Goal: Task Accomplishment & Management: Complete application form

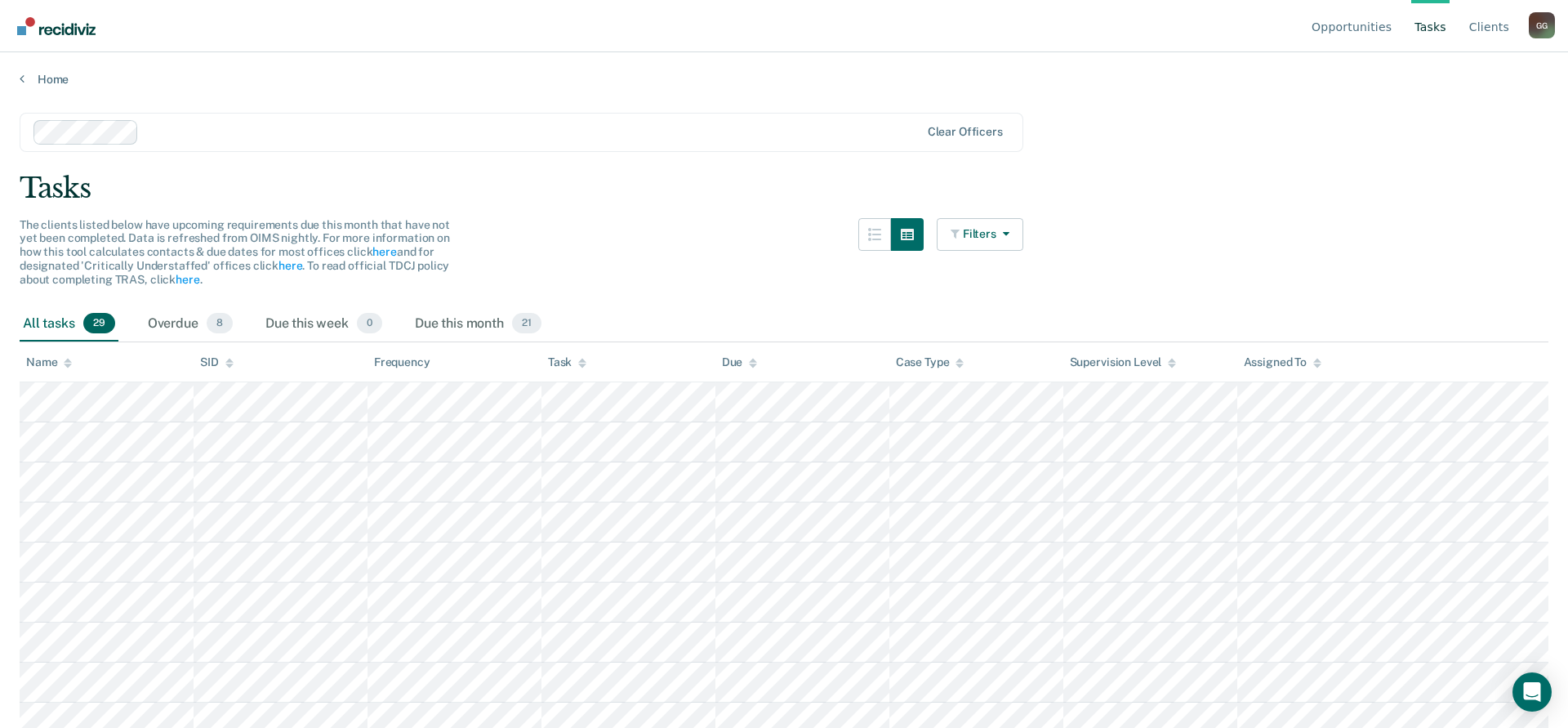
click at [1544, 19] on div "G G" at bounding box center [1542, 25] width 26 height 26
click at [1441, 71] on link "Profile" at bounding box center [1476, 76] width 105 height 13
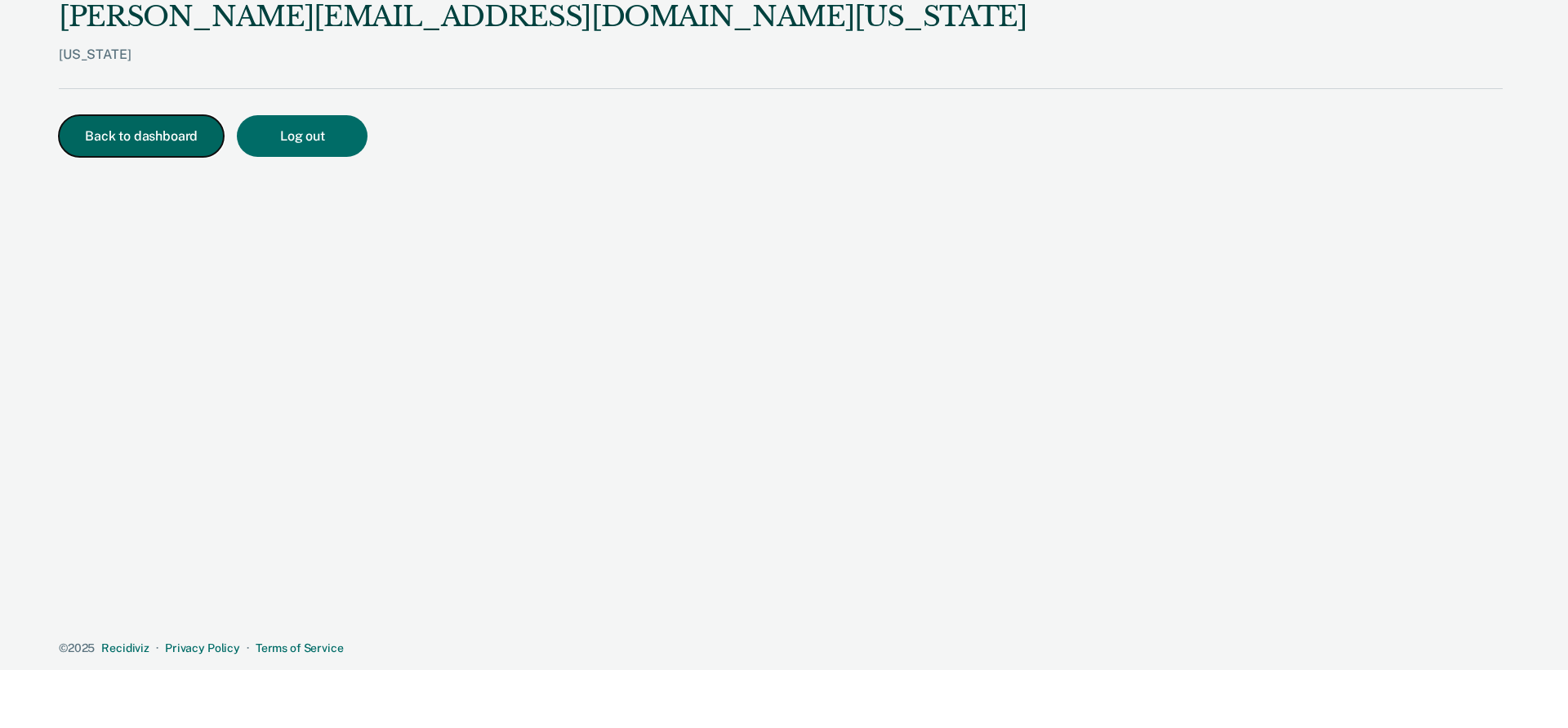
click at [128, 134] on button "Back to dashboard" at bounding box center [142, 136] width 165 height 41
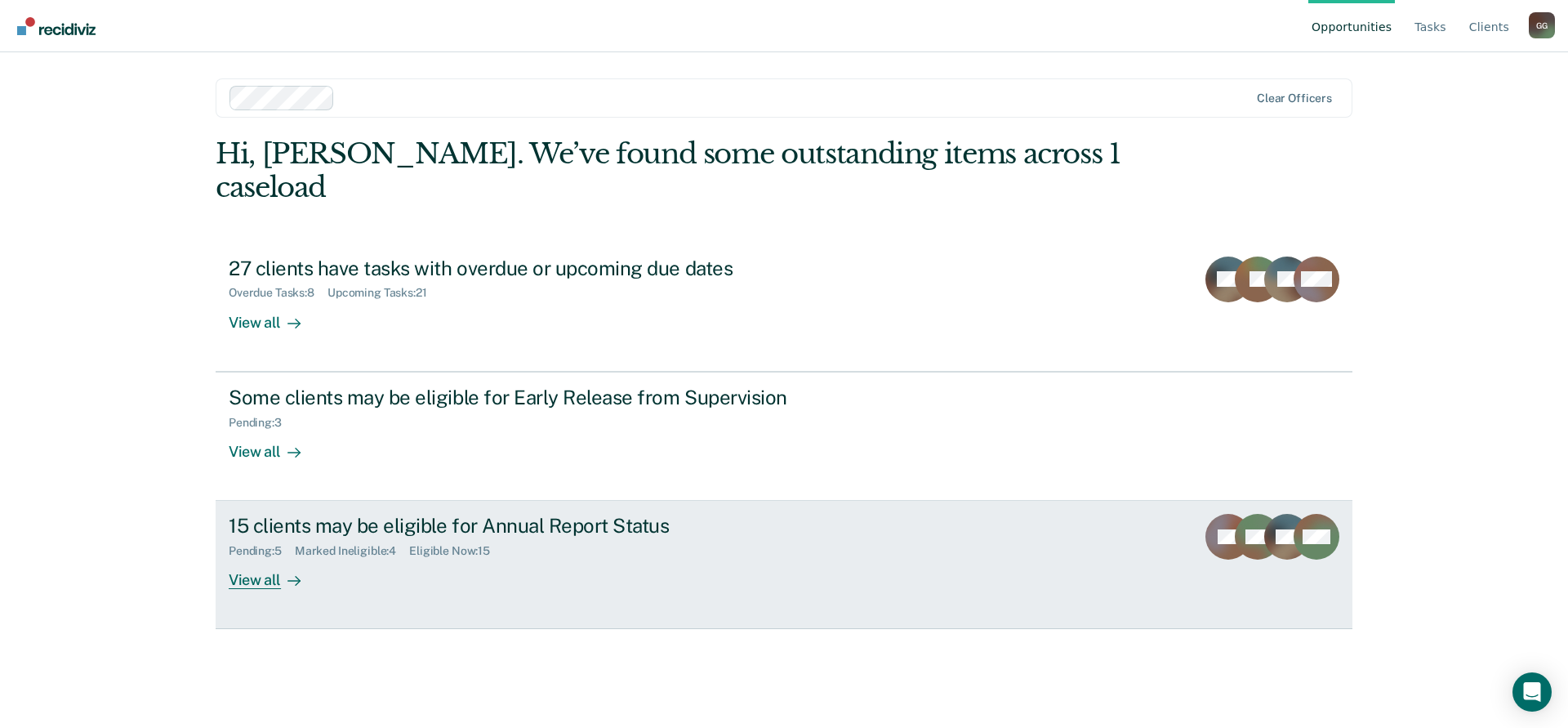
click at [375, 514] on div "15 clients may be eligible for Annual Report Status" at bounding box center [515, 526] width 573 height 24
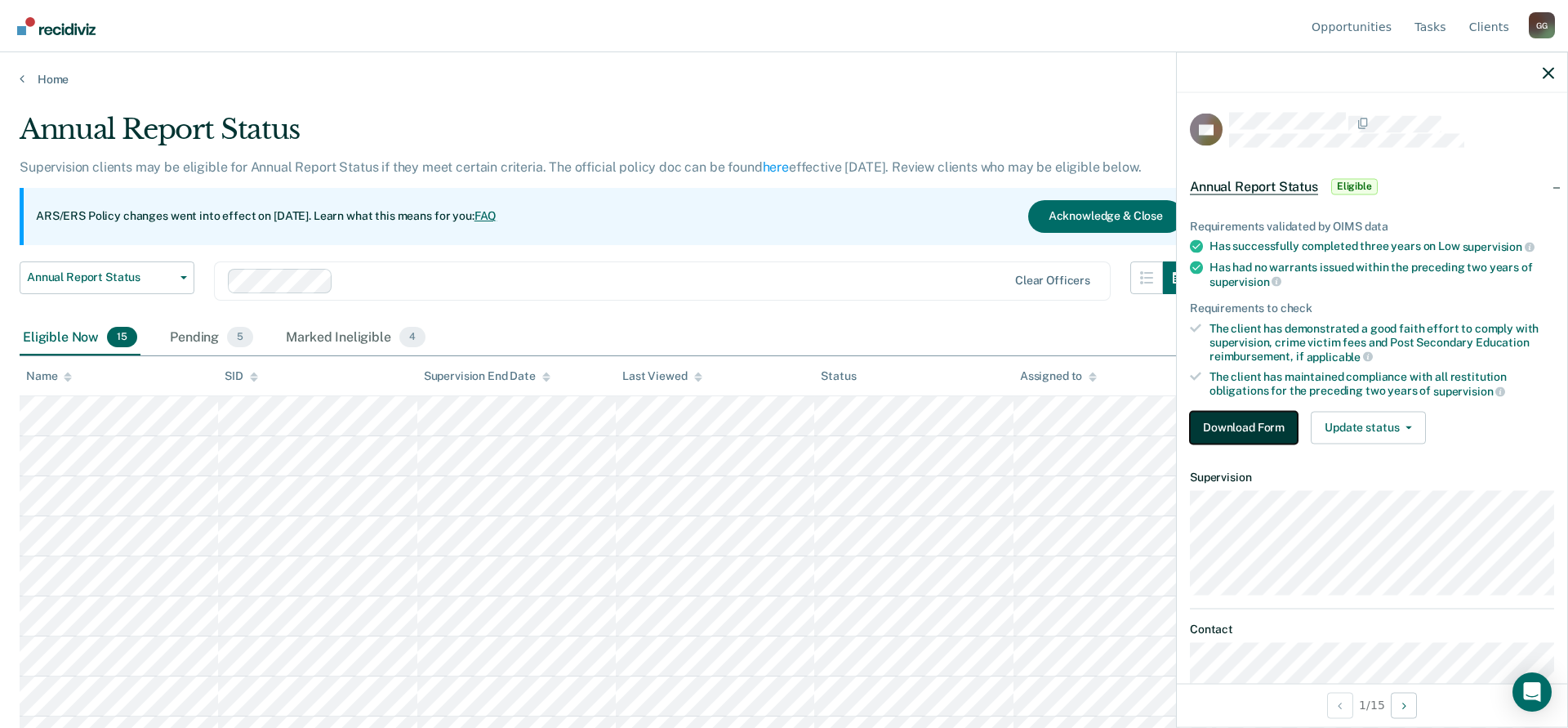
click at [1225, 418] on button "Download Form" at bounding box center [1244, 427] width 108 height 33
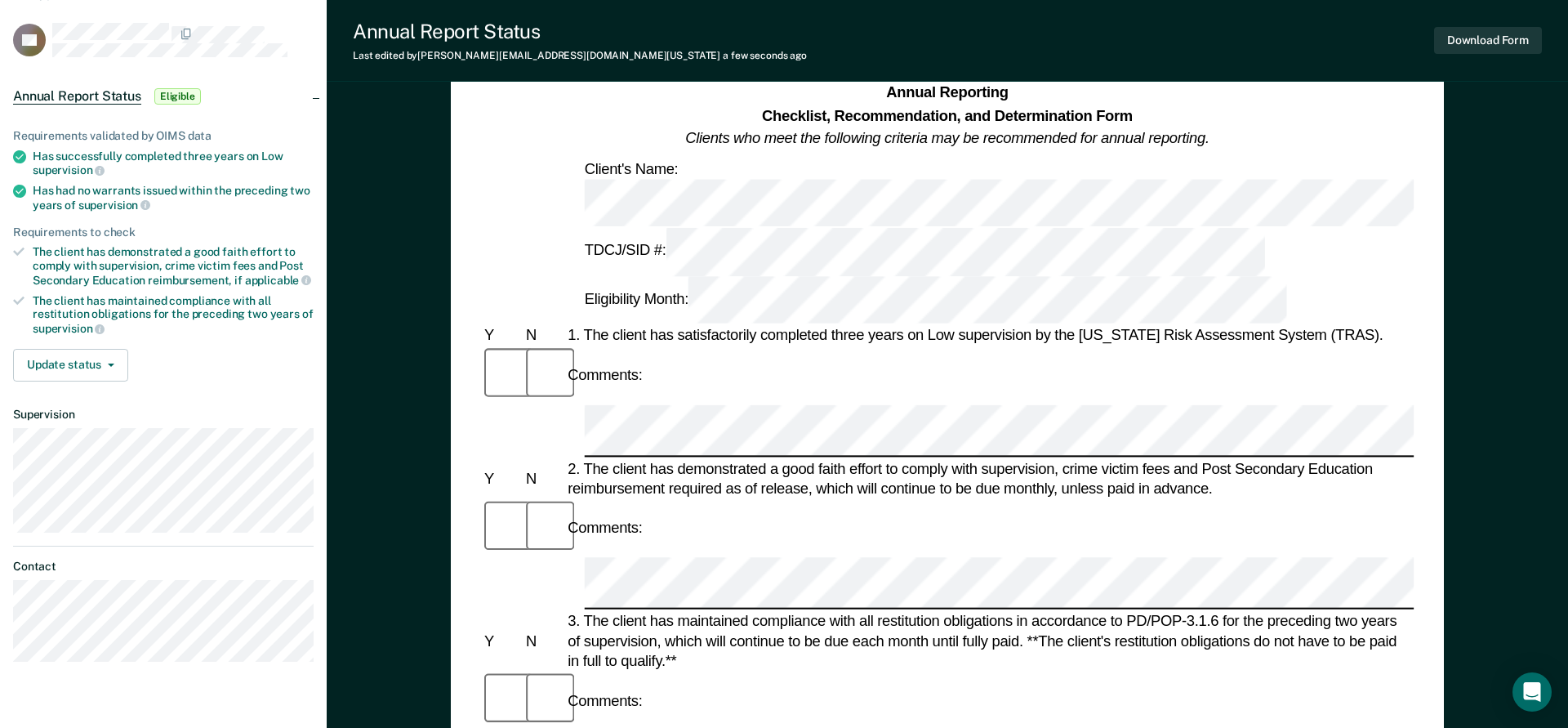
scroll to position [333, 0]
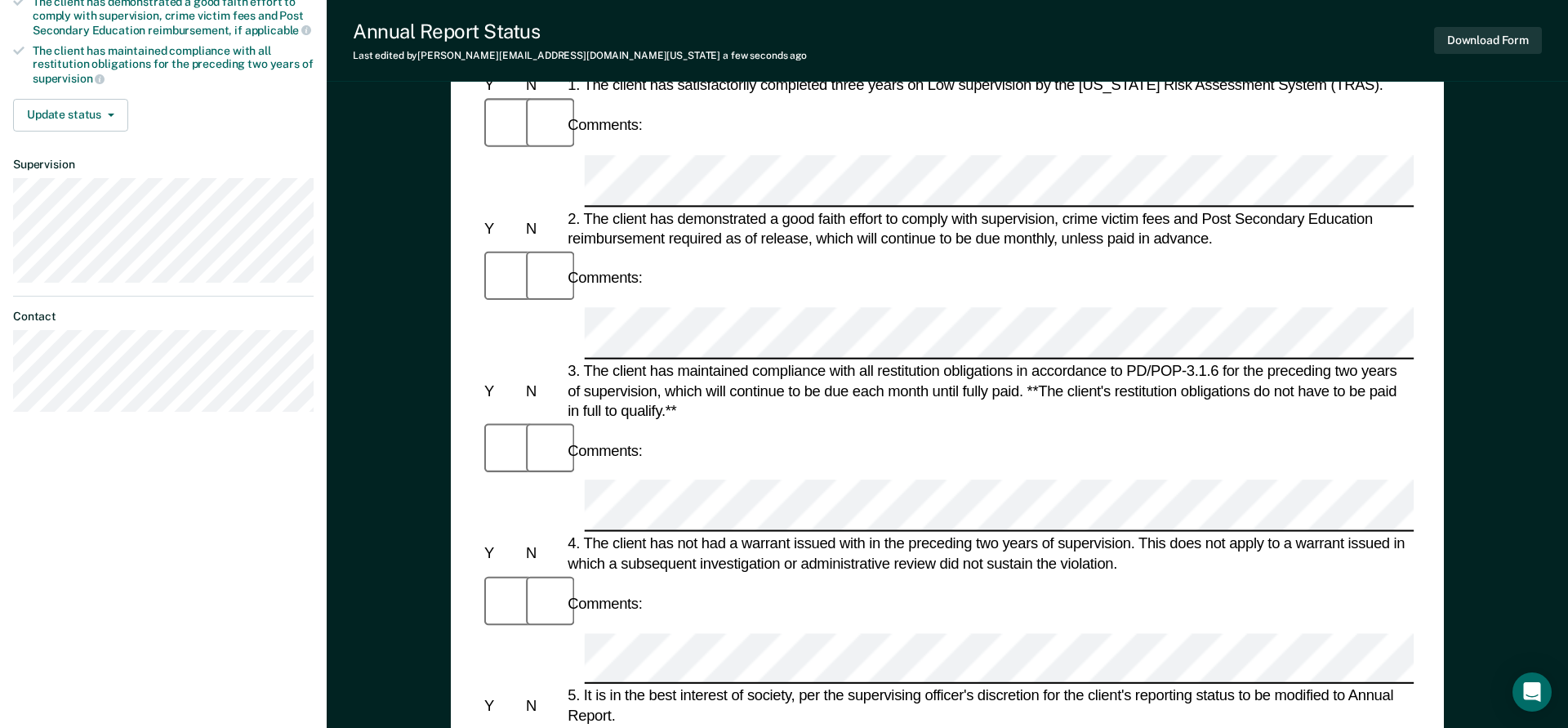
click at [335, 552] on div "Annual Reporting Checklist, Recommendation, and Determination Form Clients who …" at bounding box center [948, 496] width 1242 height 1457
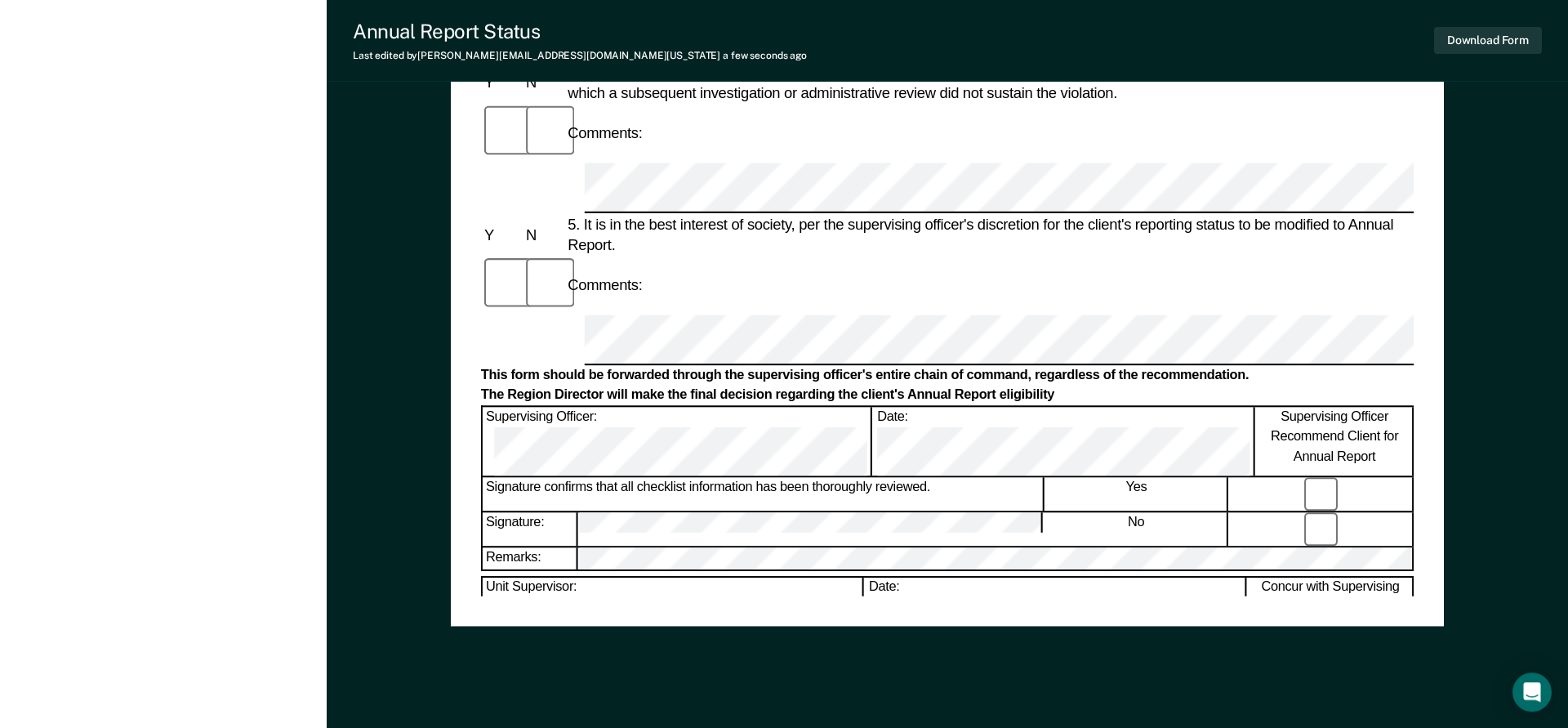
scroll to position [830, 0]
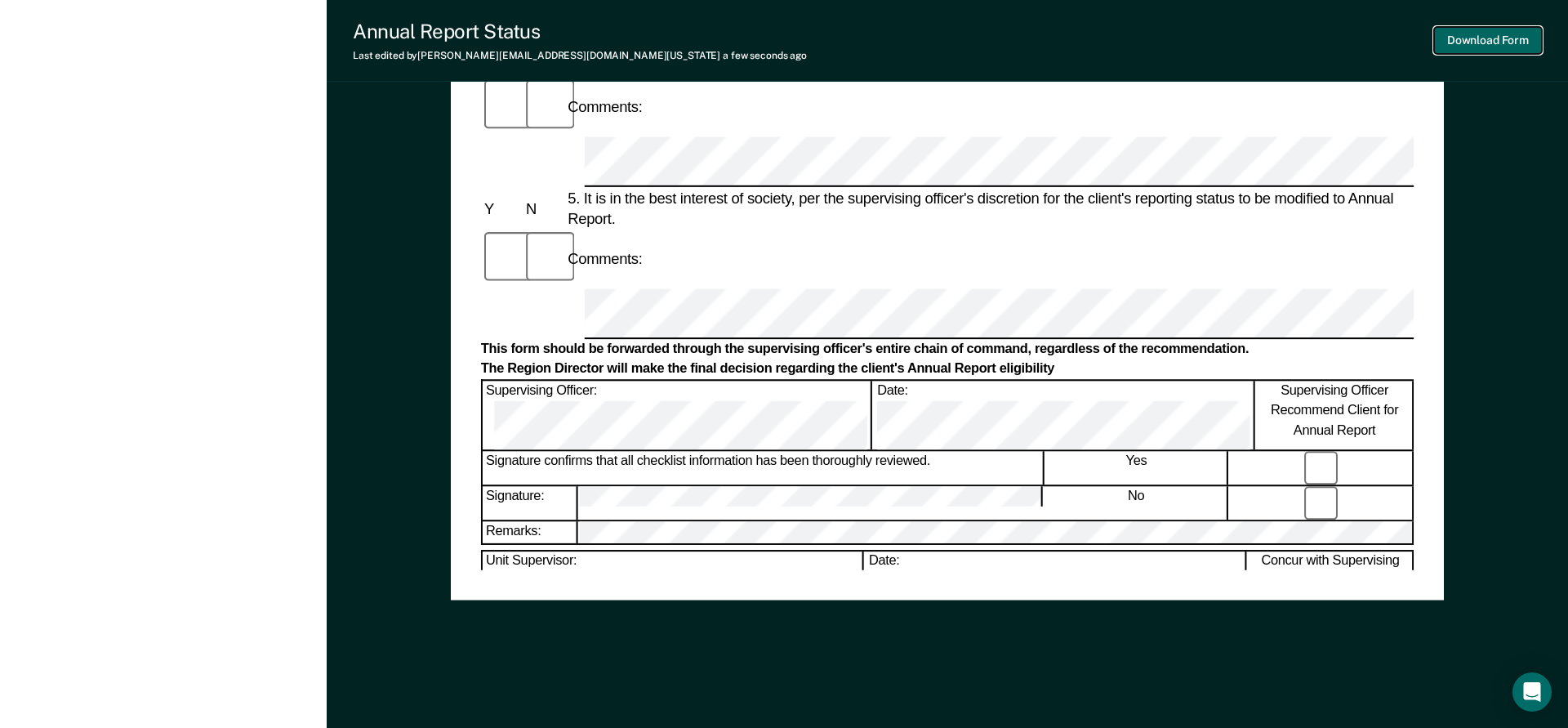
click at [1485, 41] on button "Download Form" at bounding box center [1488, 40] width 108 height 27
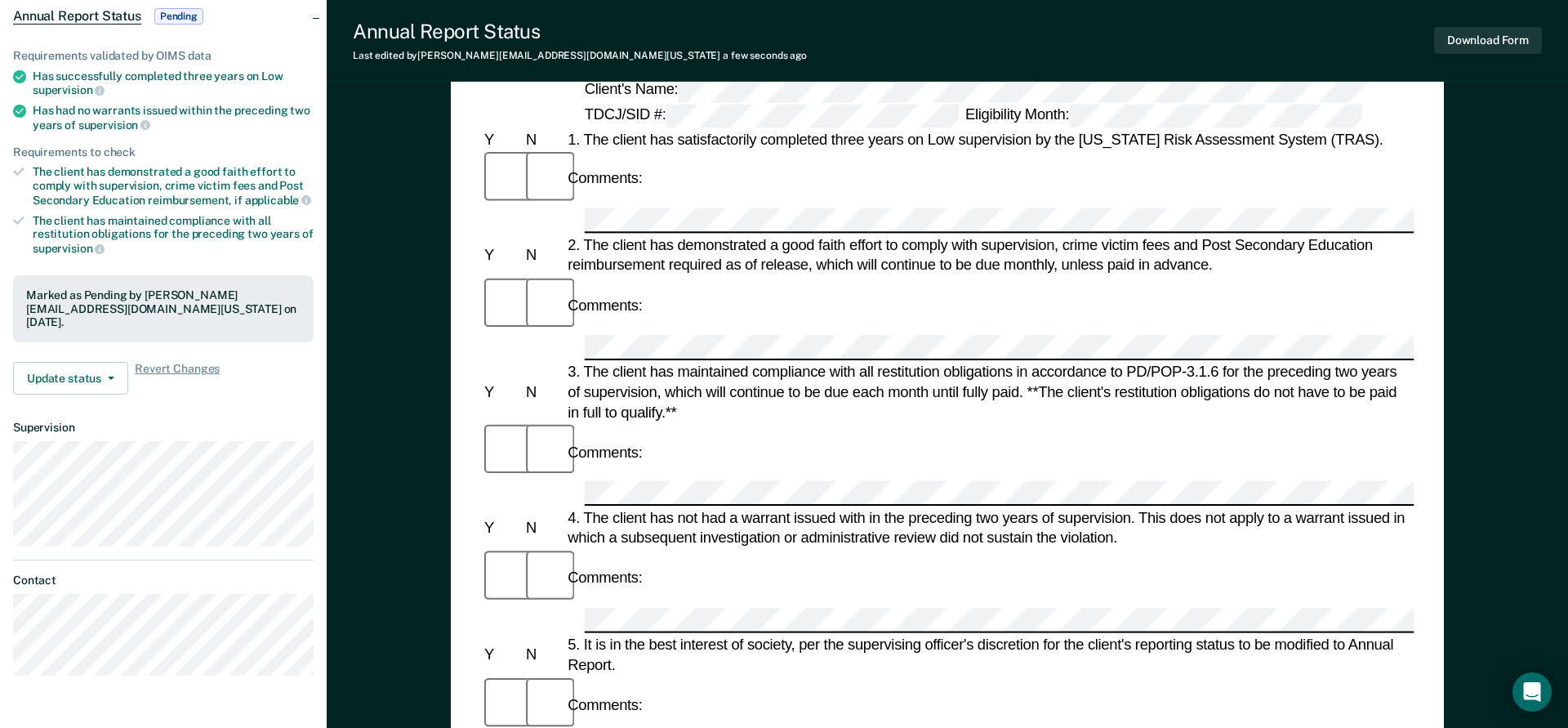
scroll to position [0, 0]
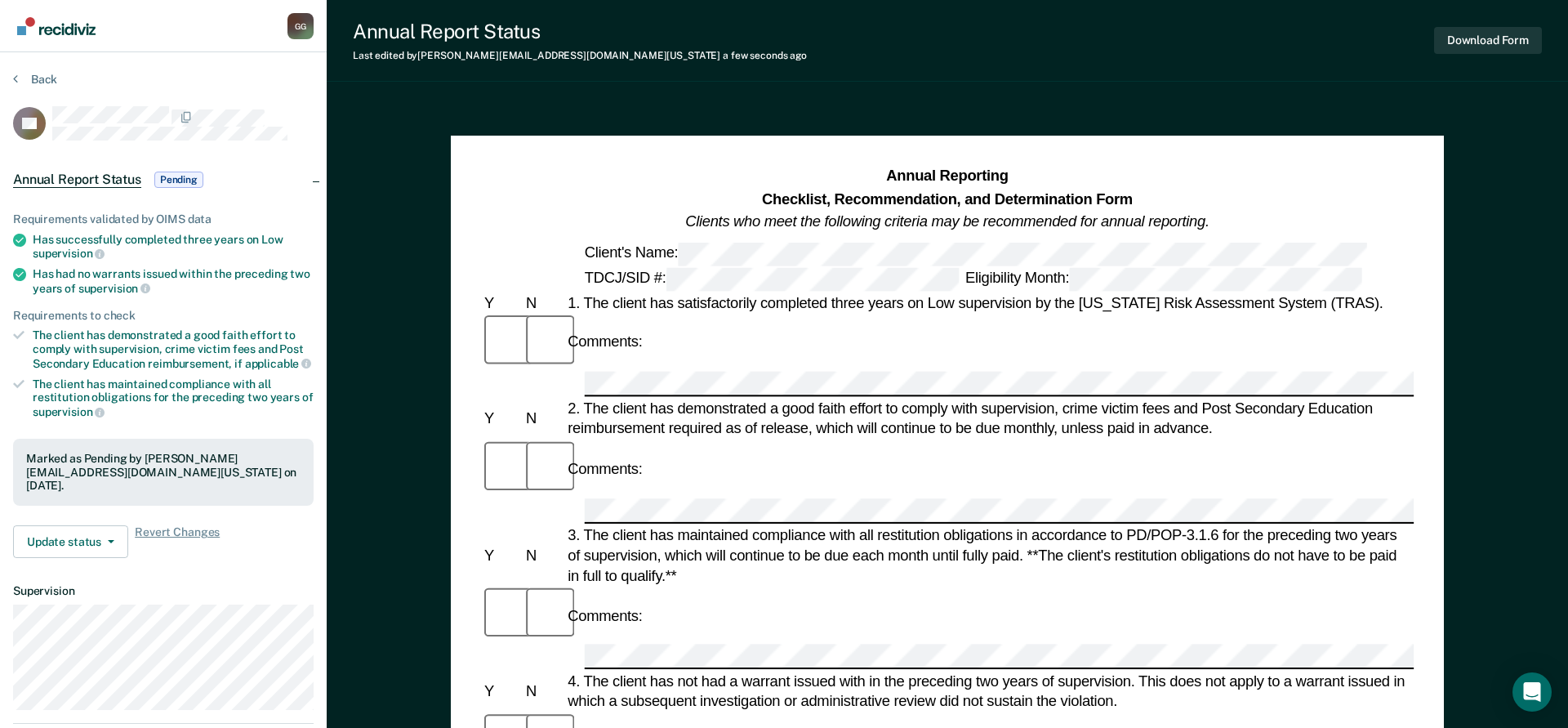
click at [66, 30] on img "Go to Recidiviz Home" at bounding box center [56, 25] width 78 height 18
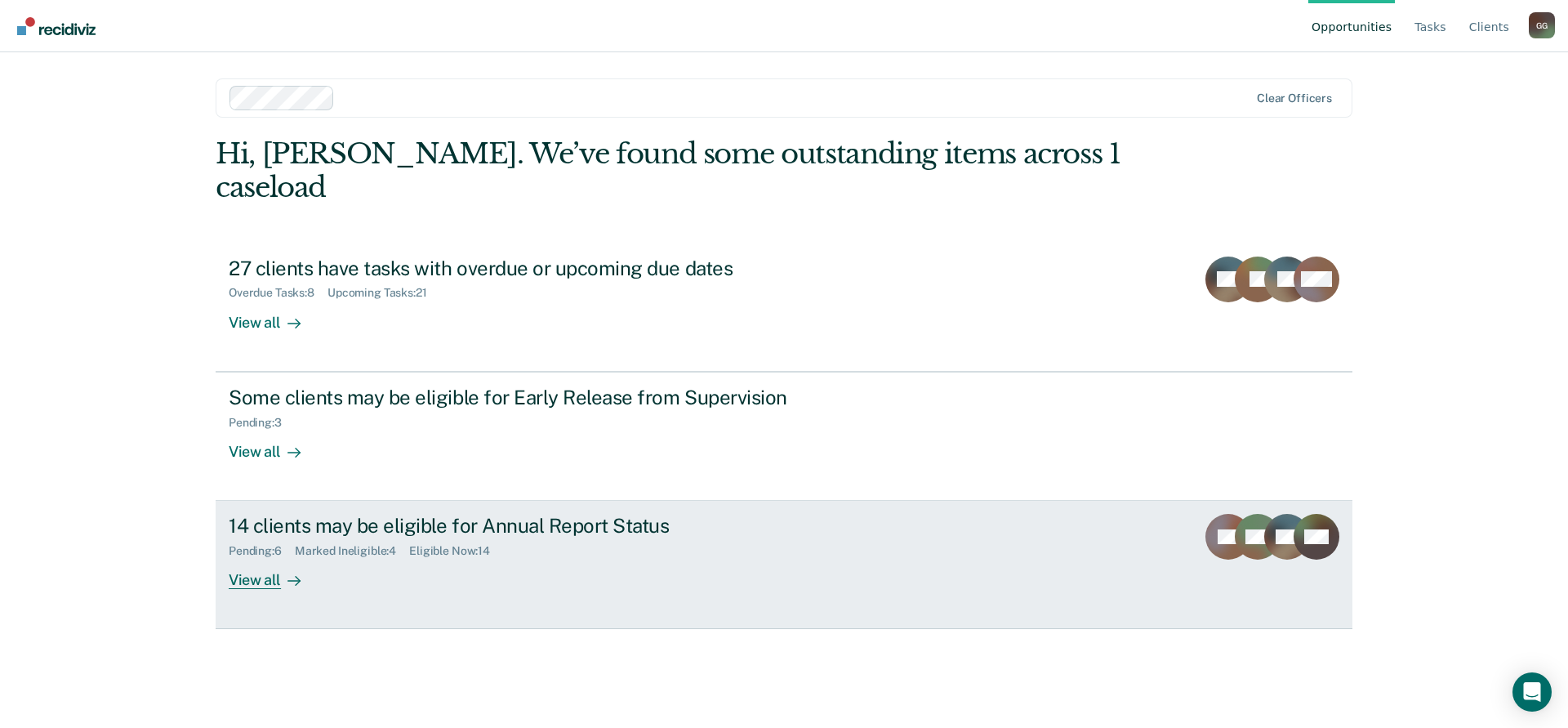
click at [309, 514] on div "14 clients may be eligible for Annual Report Status" at bounding box center [515, 526] width 573 height 24
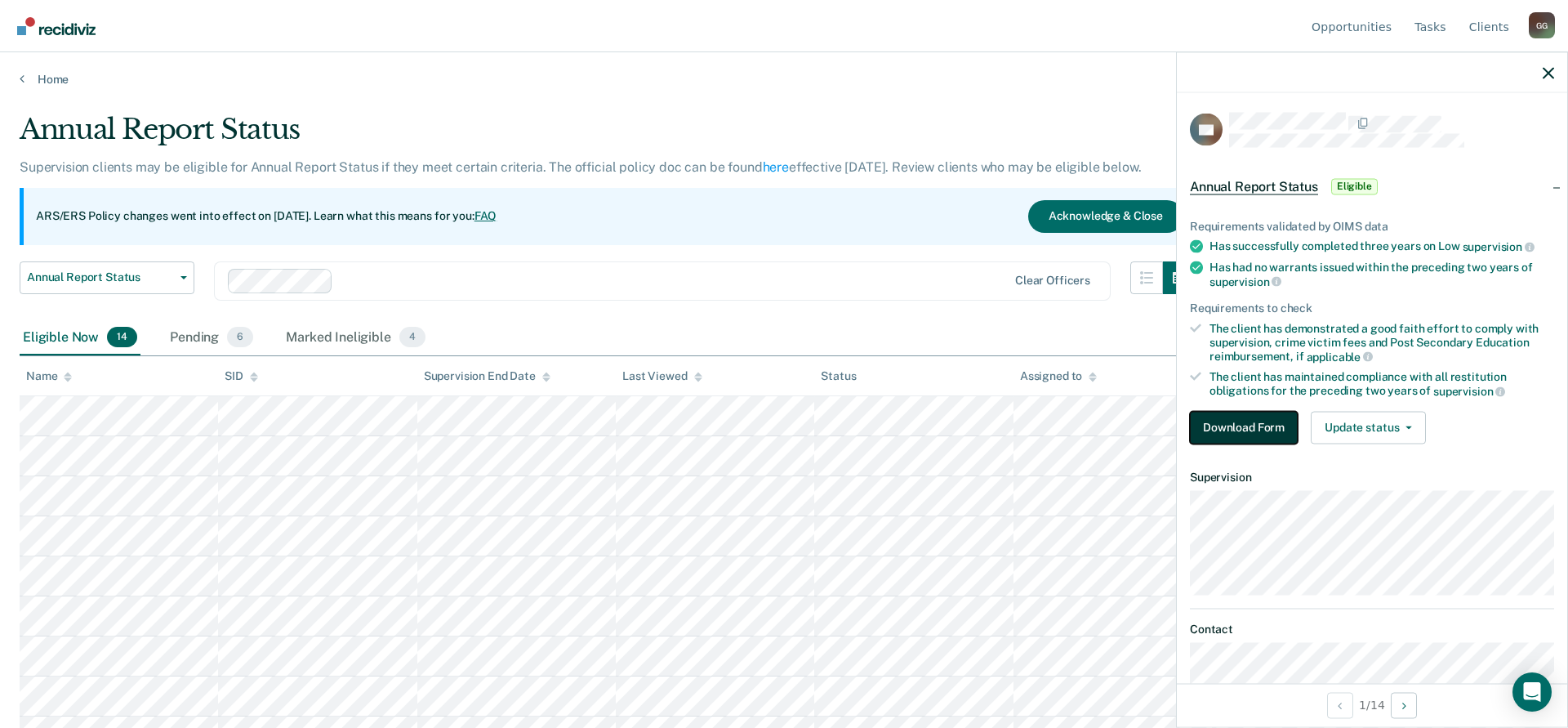
click at [1258, 427] on button "Download Form" at bounding box center [1244, 427] width 108 height 33
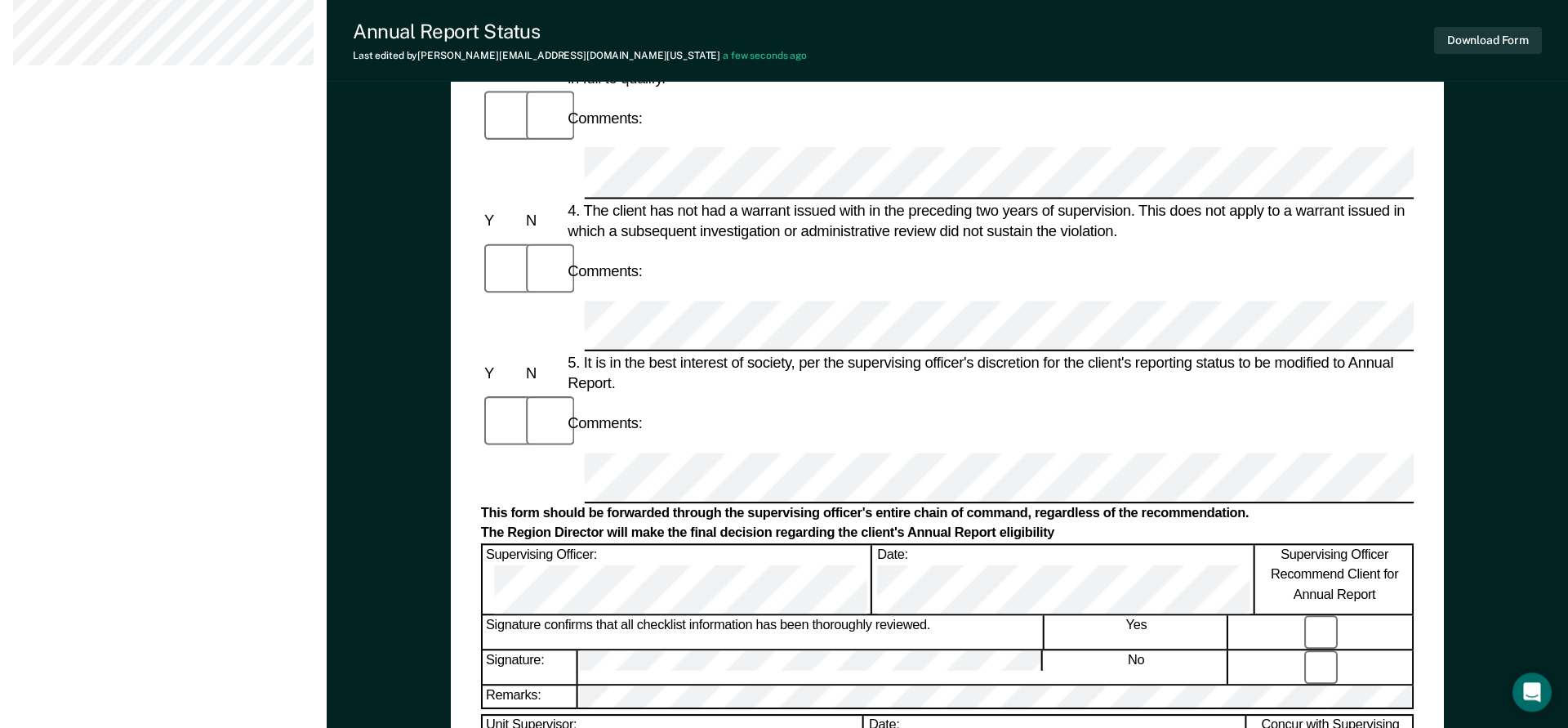
scroll to position [667, 0]
click at [1463, 43] on button "Download Form" at bounding box center [1488, 40] width 108 height 27
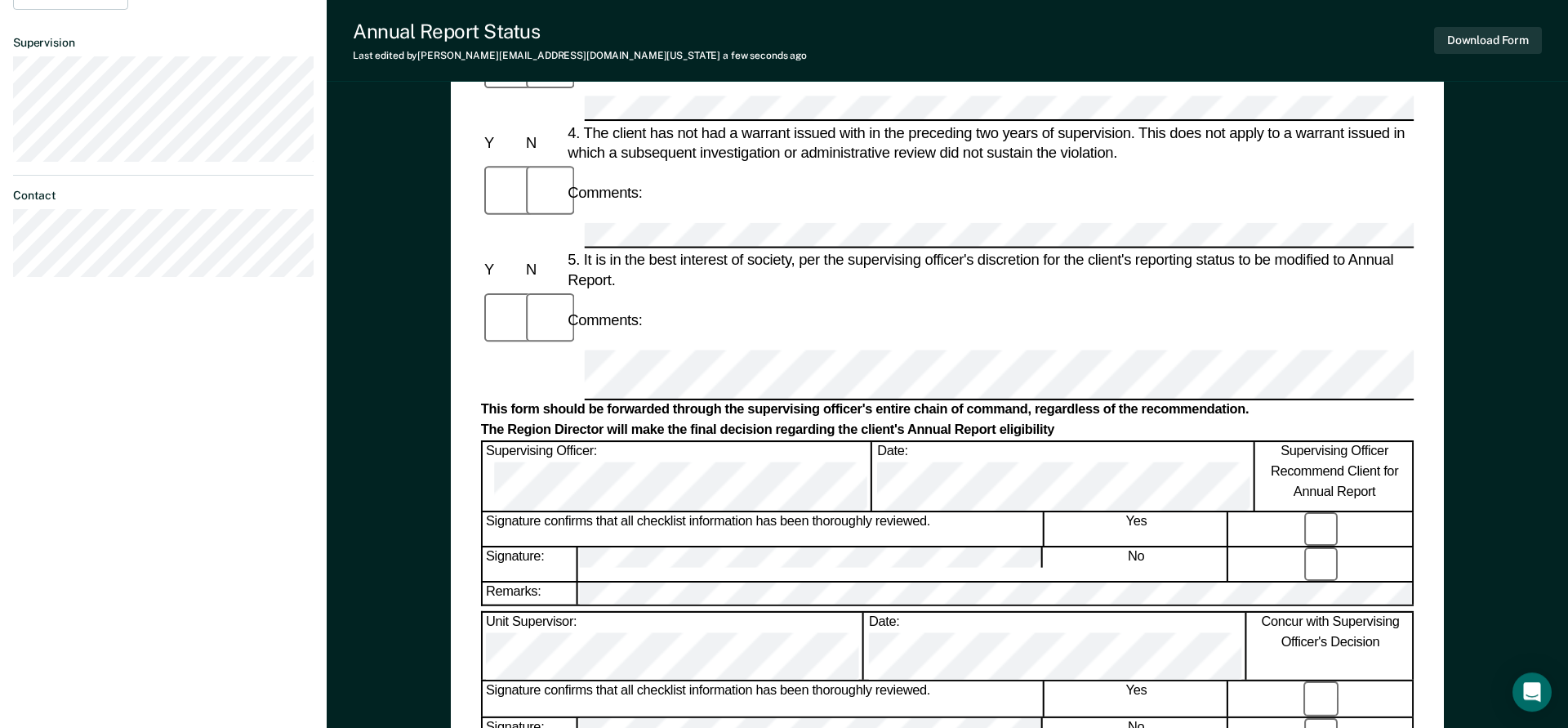
scroll to position [496, 0]
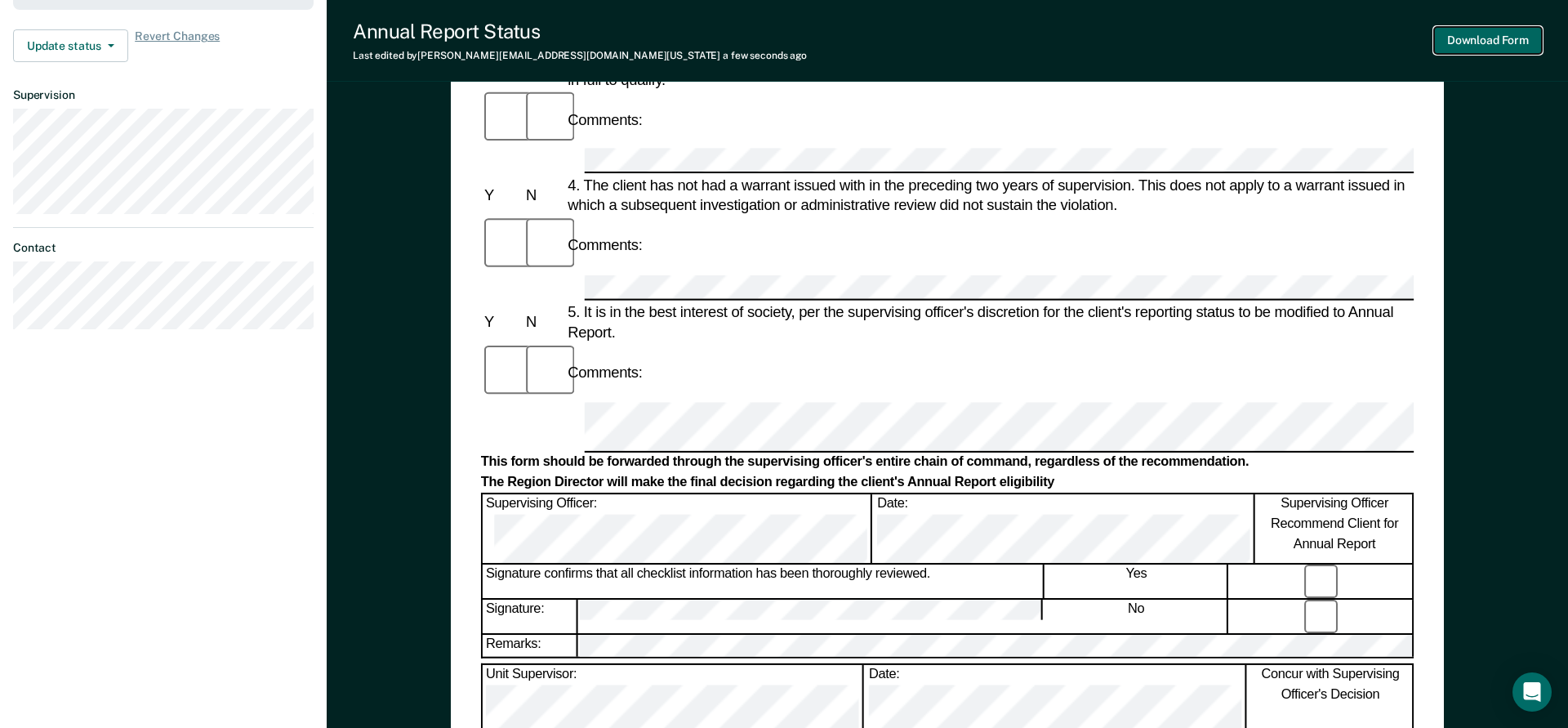
click at [1490, 39] on button "Download Form" at bounding box center [1488, 40] width 108 height 27
